Goal: Task Accomplishment & Management: Use online tool/utility

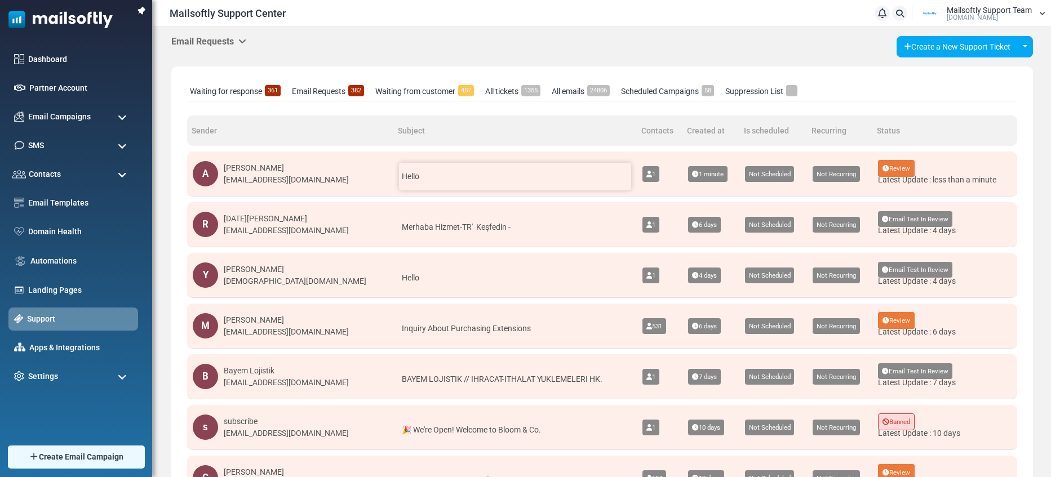
click at [440, 175] on div "Hello" at bounding box center [515, 177] width 232 height 28
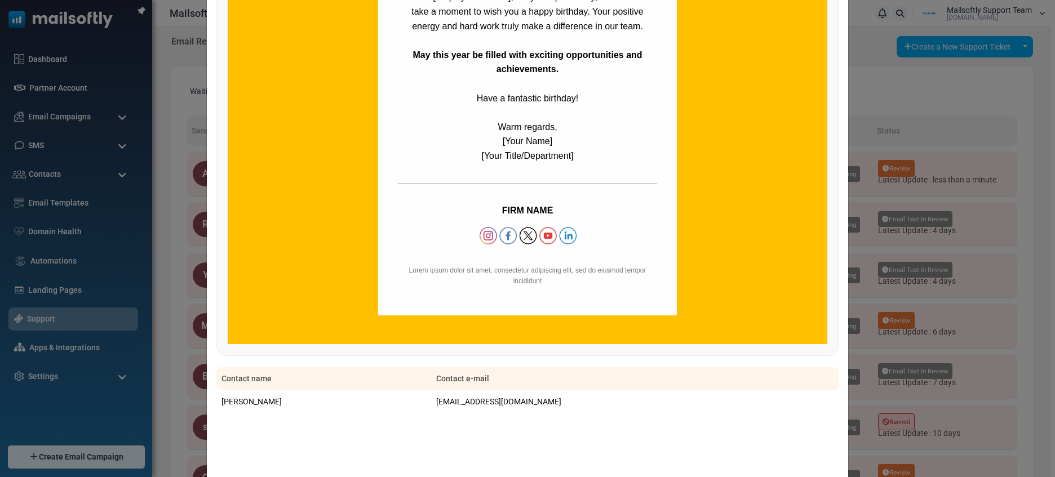
scroll to position [571, 0]
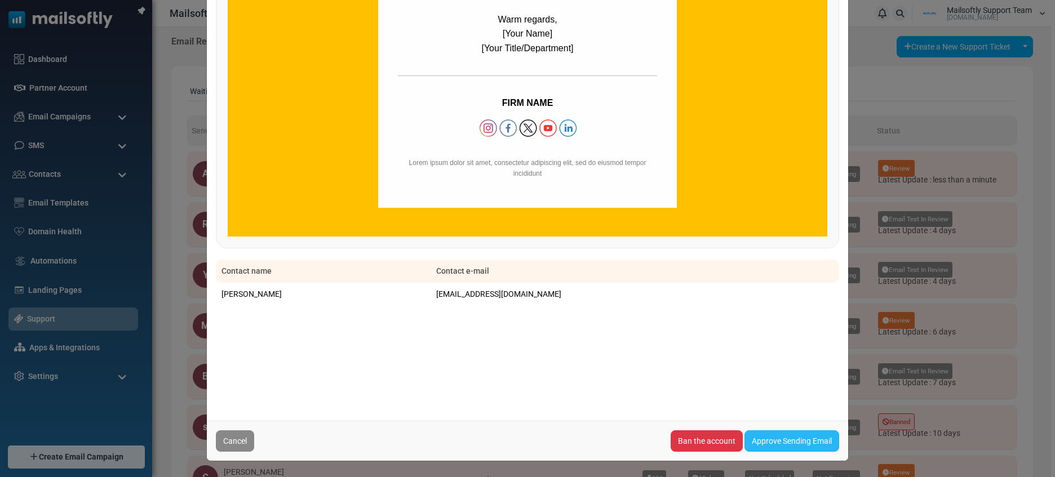
click at [760, 436] on link "Approve Sending Email" at bounding box center [791, 440] width 95 height 21
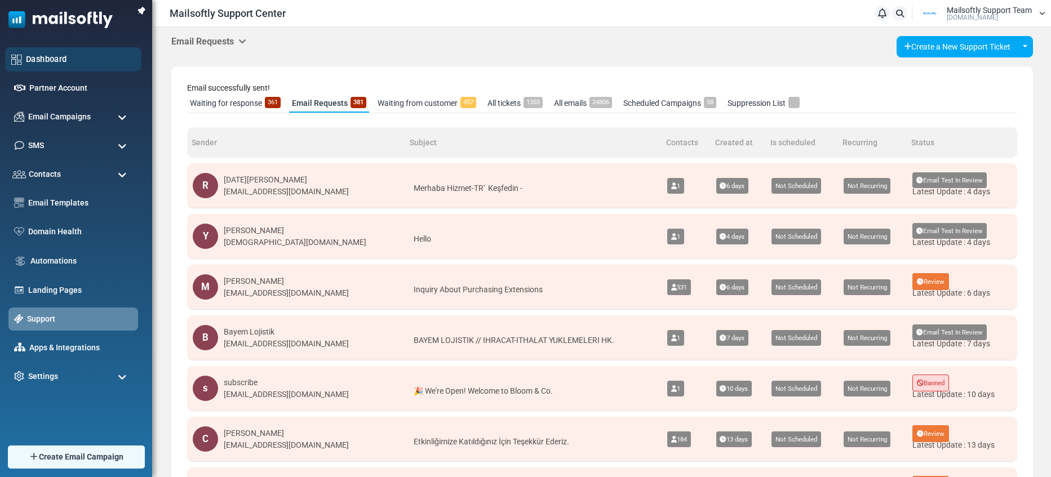
click at [52, 52] on div "Dashboard" at bounding box center [73, 59] width 136 height 24
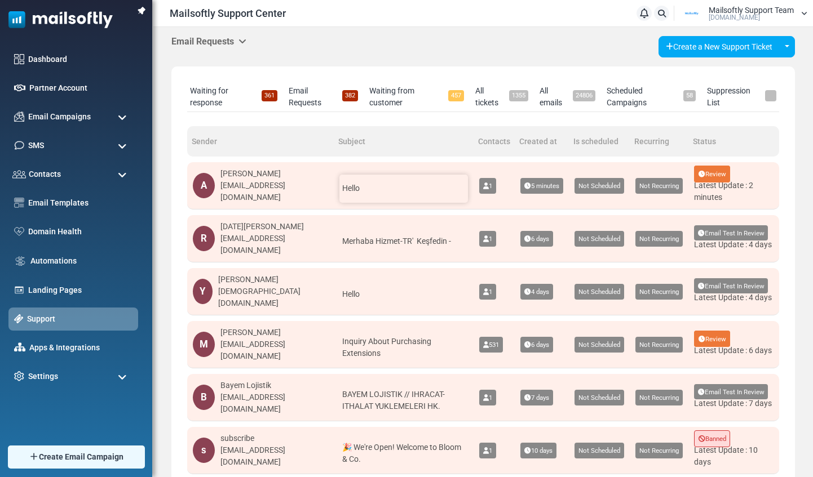
click at [394, 187] on div "Hello" at bounding box center [403, 189] width 128 height 28
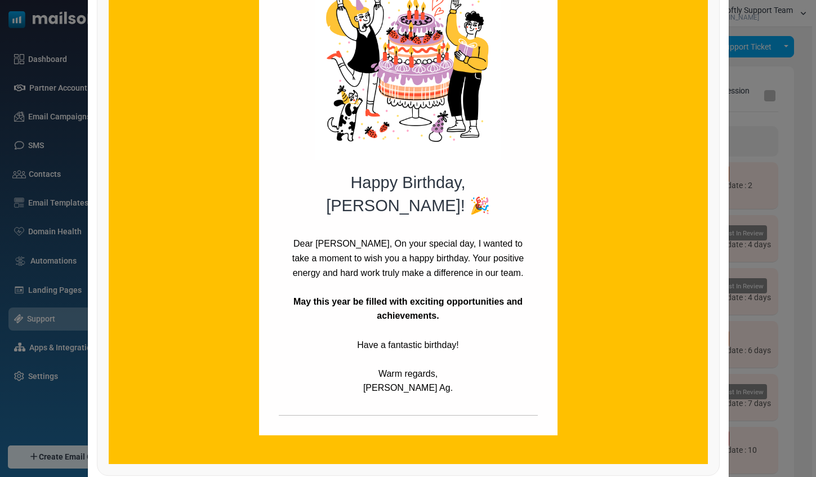
scroll to position [240, 0]
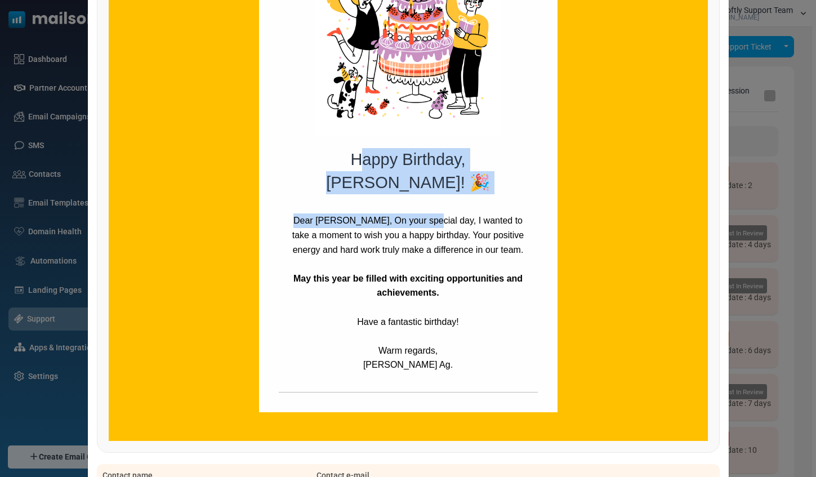
drag, startPoint x: 345, startPoint y: 159, endPoint x: 429, endPoint y: 226, distance: 107.0
click at [429, 226] on div "Happy Birthday, Prachi! 🎉 Dear Prachi, On your special day, I wanted to take a …" at bounding box center [408, 172] width 299 height 482
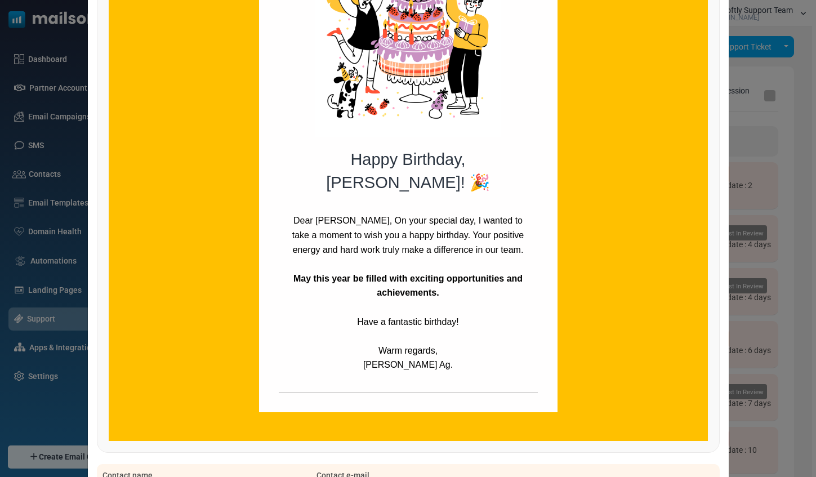
click at [442, 252] on p "Dear Prachi, On your special day, I wanted to take a moment to wish you a happy…" at bounding box center [408, 235] width 242 height 43
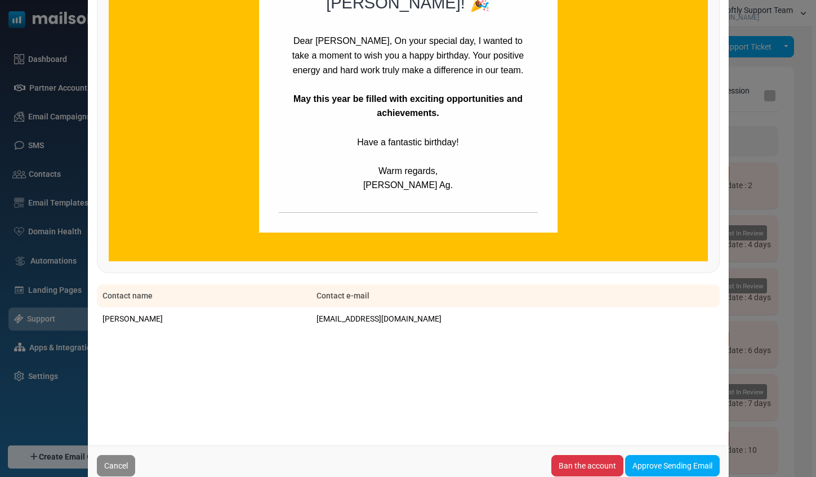
scroll to position [445, 0]
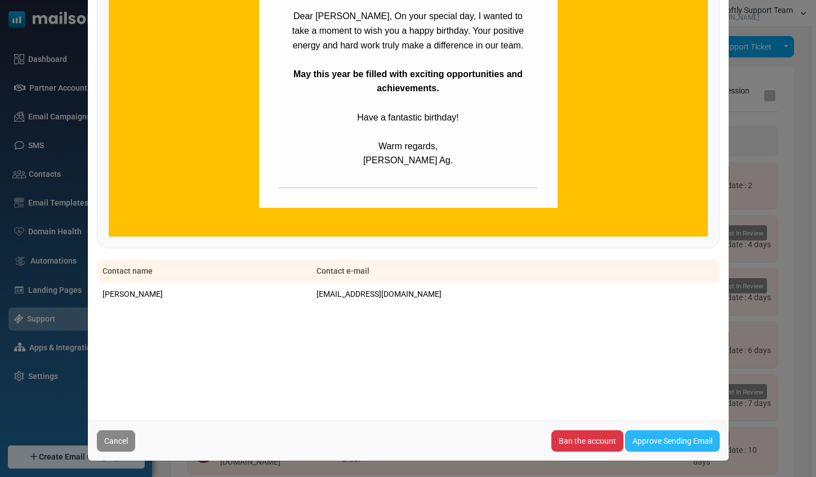
click at [665, 438] on link "Approve Sending Email" at bounding box center [672, 440] width 95 height 21
